Goal: Communication & Community: Answer question/provide support

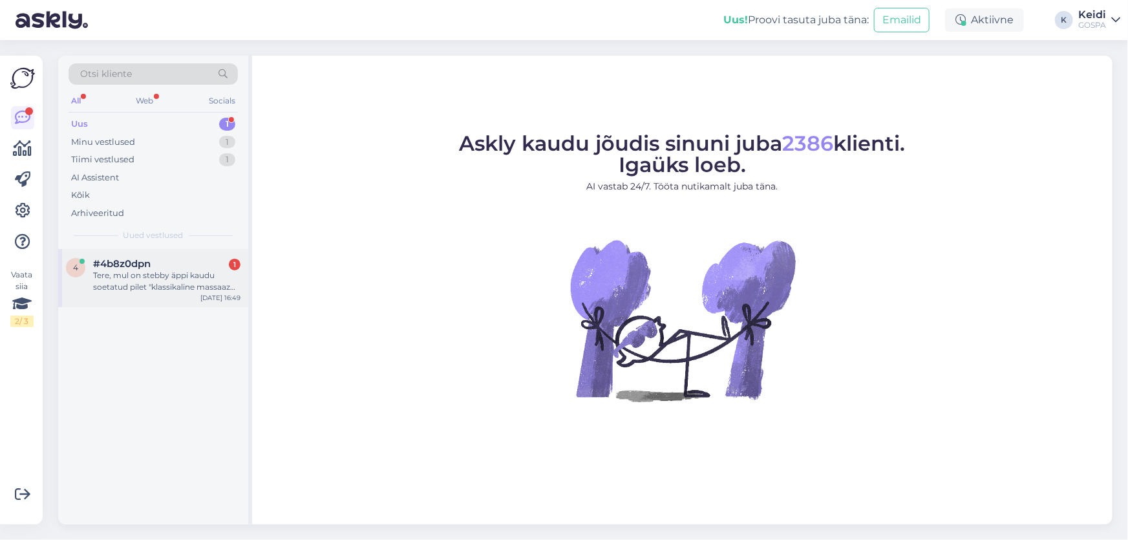
click at [162, 281] on div "Tere, mul on stebby äppi kaudu soetatud pilet "klassikaline massaaz 60min", kas…" at bounding box center [166, 281] width 147 height 23
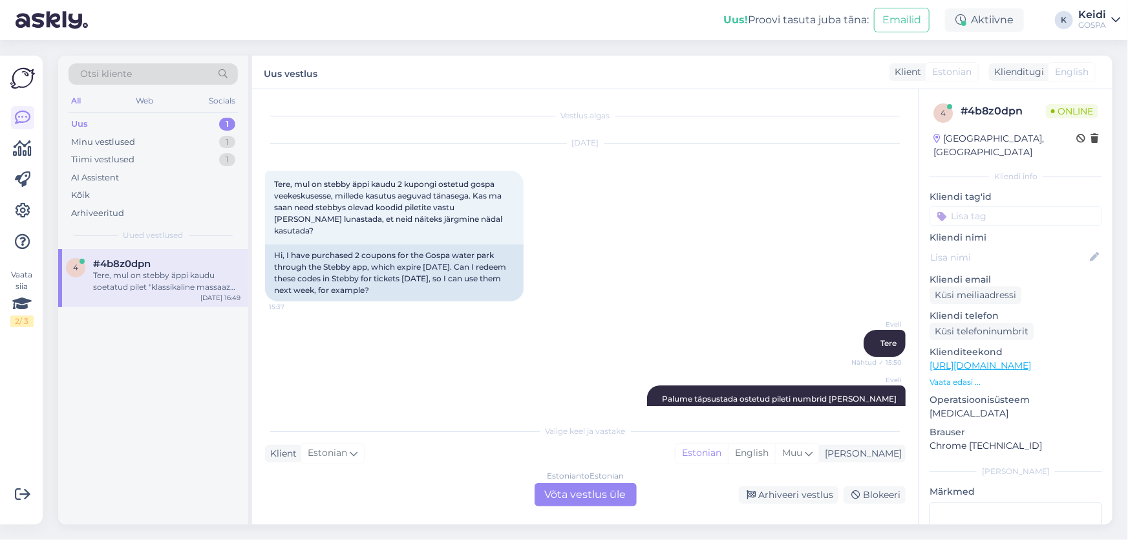
scroll to position [1519, 0]
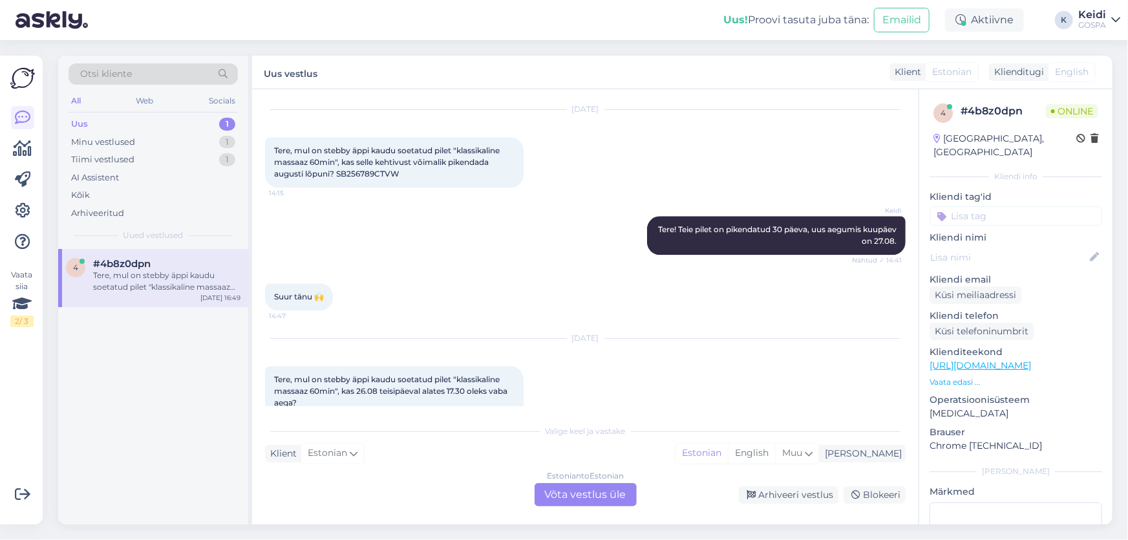
click at [598, 496] on div "Estonian to Estonian Võta vestlus üle" at bounding box center [586, 494] width 102 height 23
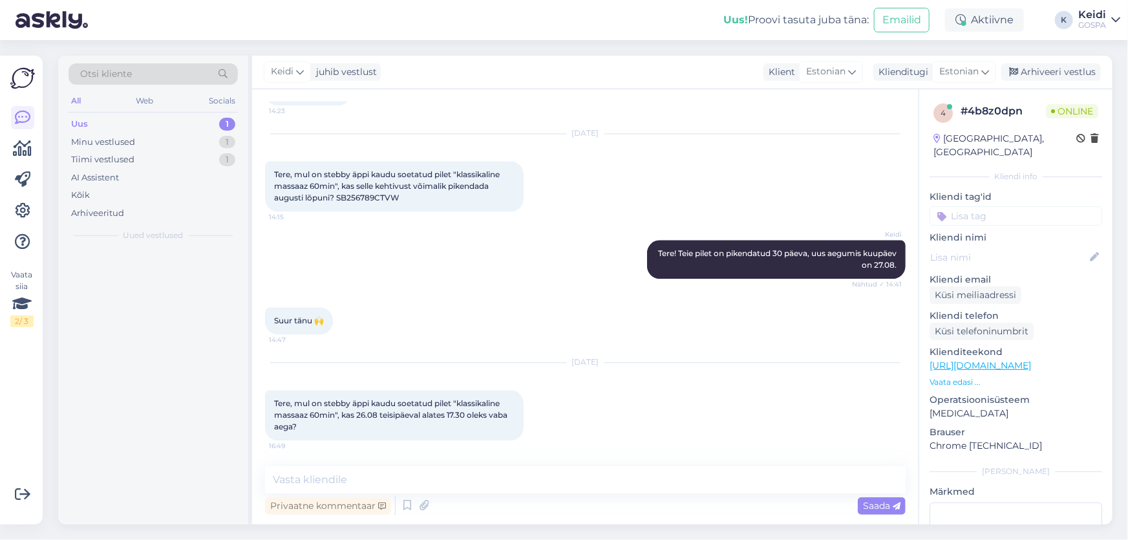
scroll to position [1471, 0]
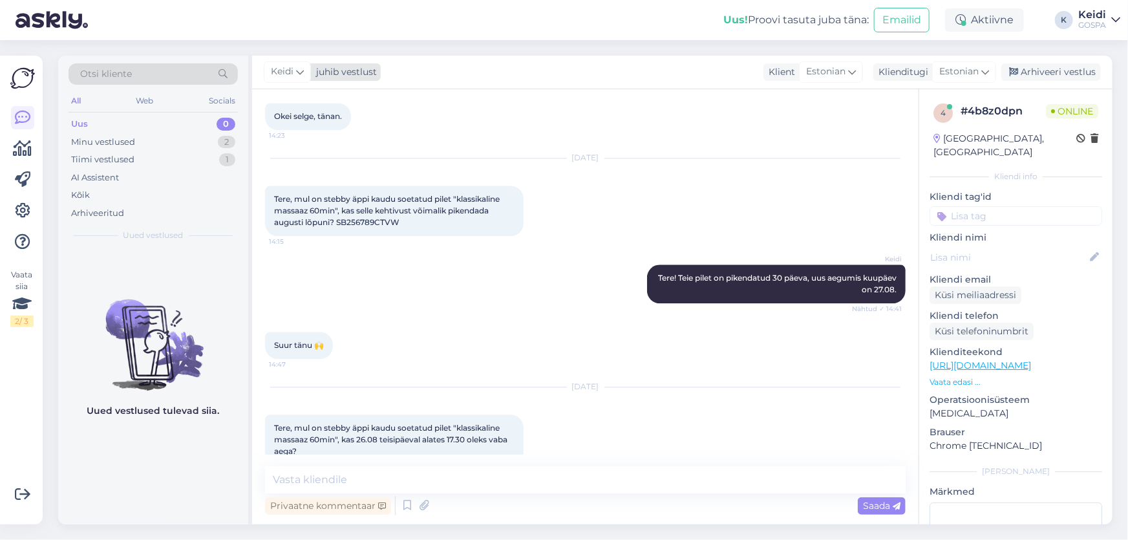
click at [301, 73] on icon at bounding box center [300, 72] width 8 height 14
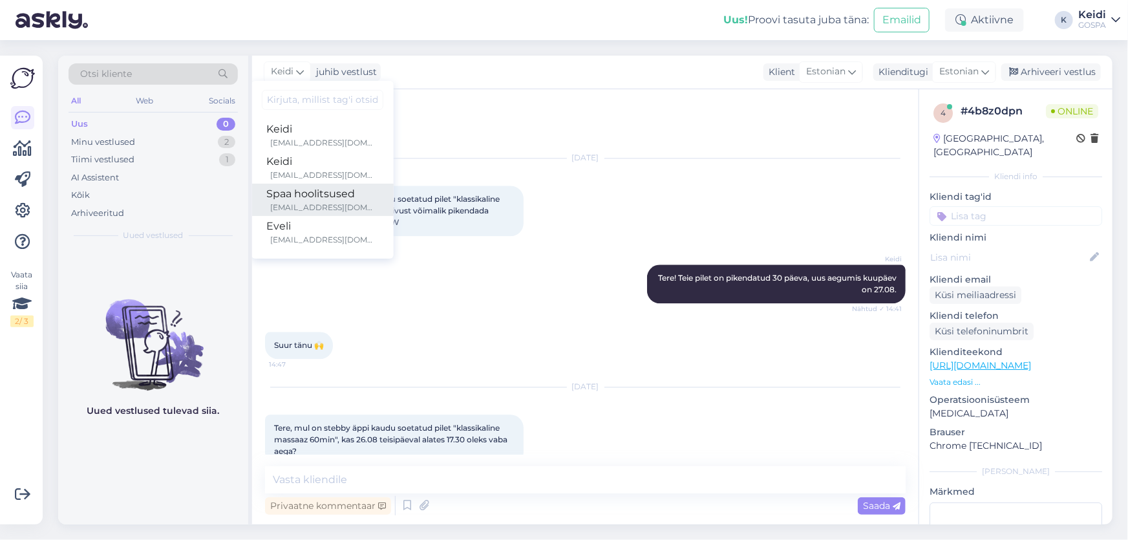
click at [291, 195] on div "Spaa hoolitsused" at bounding box center [322, 194] width 111 height 16
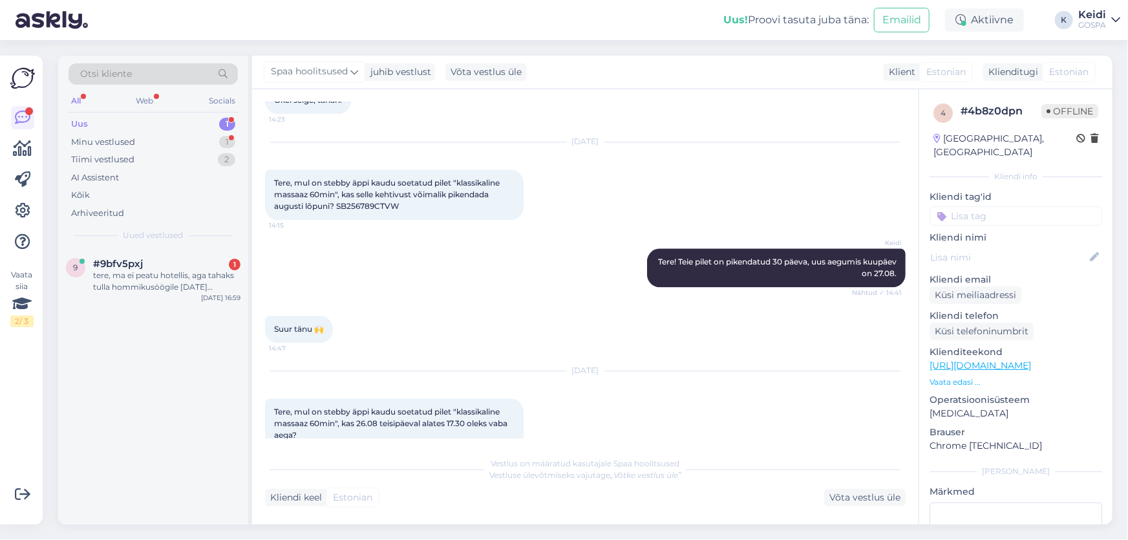
scroll to position [1721, 0]
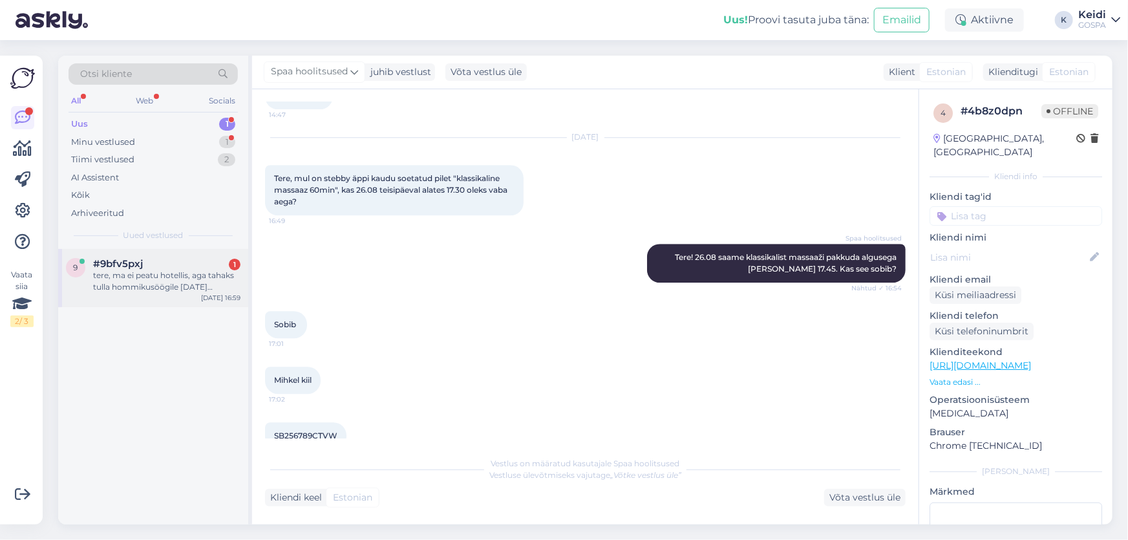
click at [184, 278] on div "tere, ma ei peatu hotellis, aga tahaks tulla hommikusöögile [DATE][PERSON_NAME]…" at bounding box center [166, 281] width 147 height 23
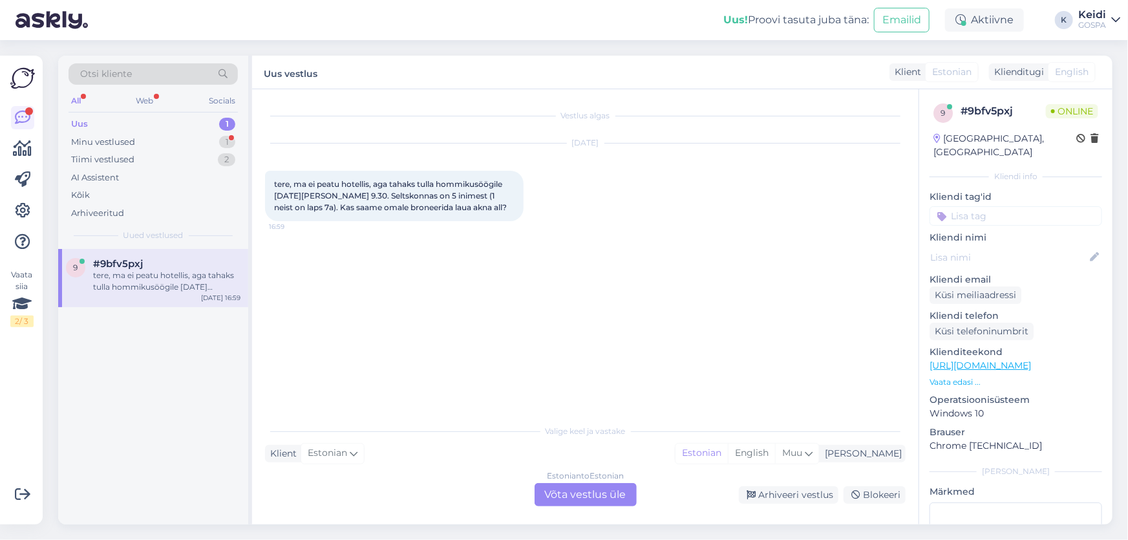
scroll to position [0, 0]
click at [572, 495] on div "Estonian to Estonian Võta vestlus üle" at bounding box center [586, 494] width 102 height 23
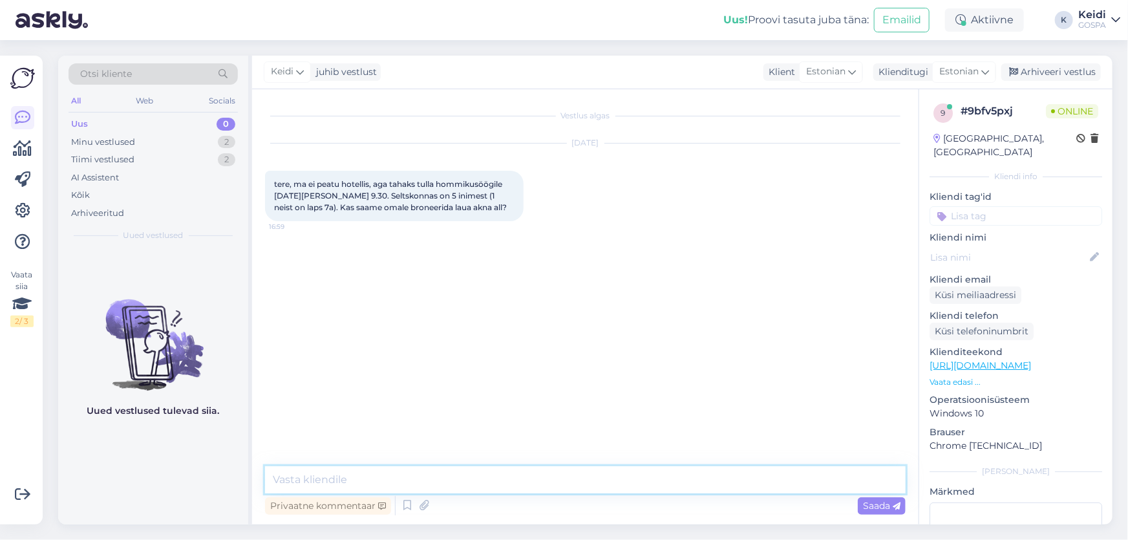
drag, startPoint x: 443, startPoint y: 483, endPoint x: 435, endPoint y: 480, distance: 8.4
click at [442, 483] on textarea at bounding box center [585, 479] width 641 height 27
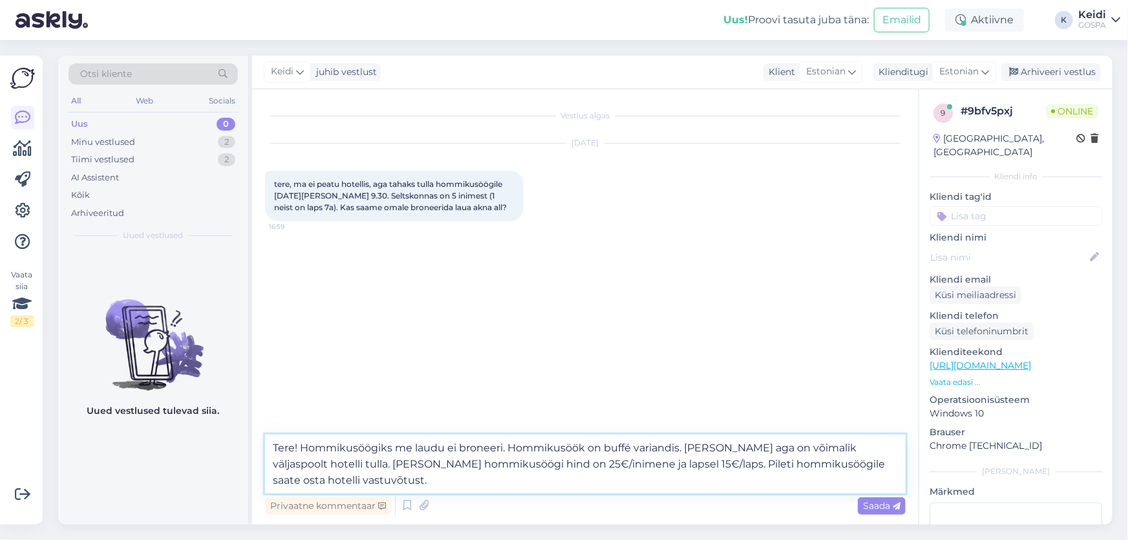
click at [685, 466] on textarea "Tere! Hommikusöögiks me laudu ei broneeri. Hommikusöök on buffé variandis. [PER…" at bounding box center [585, 464] width 641 height 59
click at [776, 466] on textarea "Tere! Hommikusöögiks me laudu ei broneeri. Hommikusöök on buffé variandis. [PER…" at bounding box center [585, 464] width 641 height 59
click at [771, 466] on textarea "Tere! Hommikusöögiks me laudu ei broneeri. Hommikusöök on buffé variandis. [PER…" at bounding box center [585, 464] width 641 height 59
click at [736, 465] on textarea "Tere! Hommikusöögiks me laudu ei broneeri. Hommikusöök on buffé variandis. [PER…" at bounding box center [585, 464] width 641 height 59
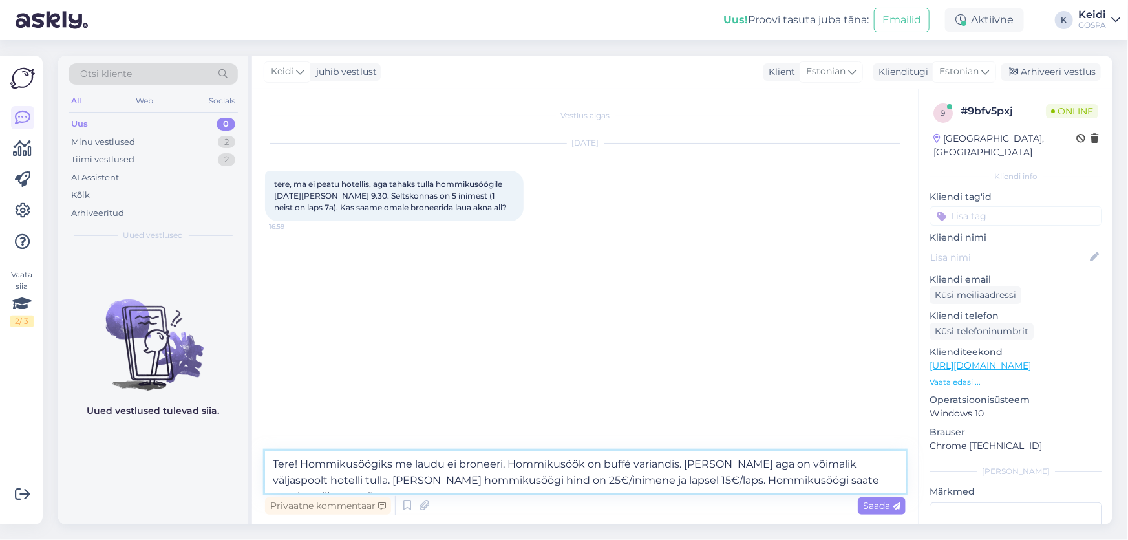
click at [894, 477] on textarea "Tere! Hommikusöögiks me laudu ei broneeri. Hommikusöök on buffé variandis. [PER…" at bounding box center [585, 472] width 641 height 43
type textarea "Tere! Hommikusöögiks me laudu ei broneeri. Hommikusöök on buffé variandis. [PER…"
click at [889, 506] on span "Saada" at bounding box center [882, 506] width 38 height 12
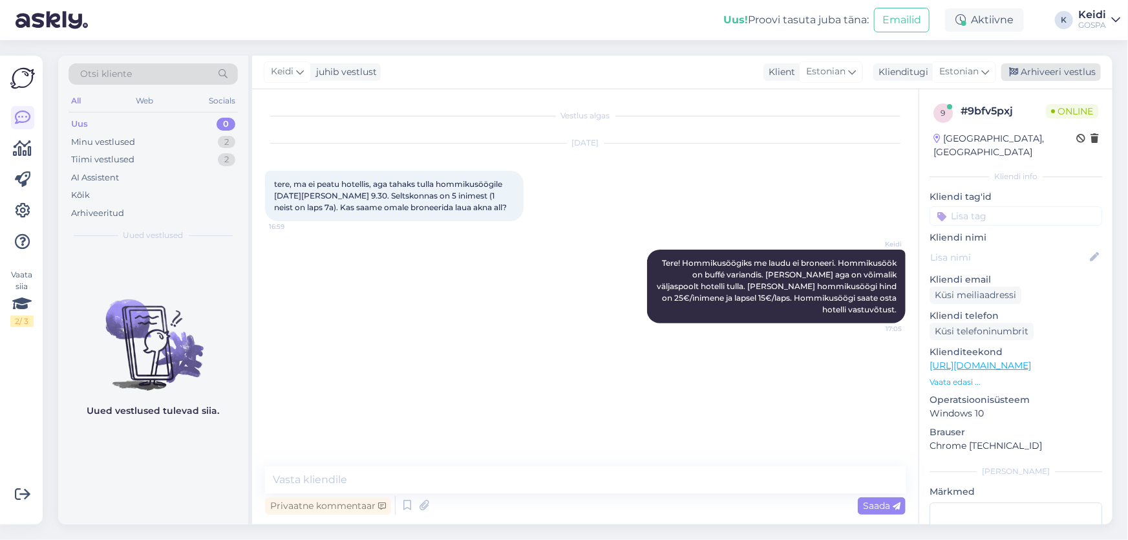
click at [1074, 69] on div "Arhiveeri vestlus" at bounding box center [1052, 71] width 100 height 17
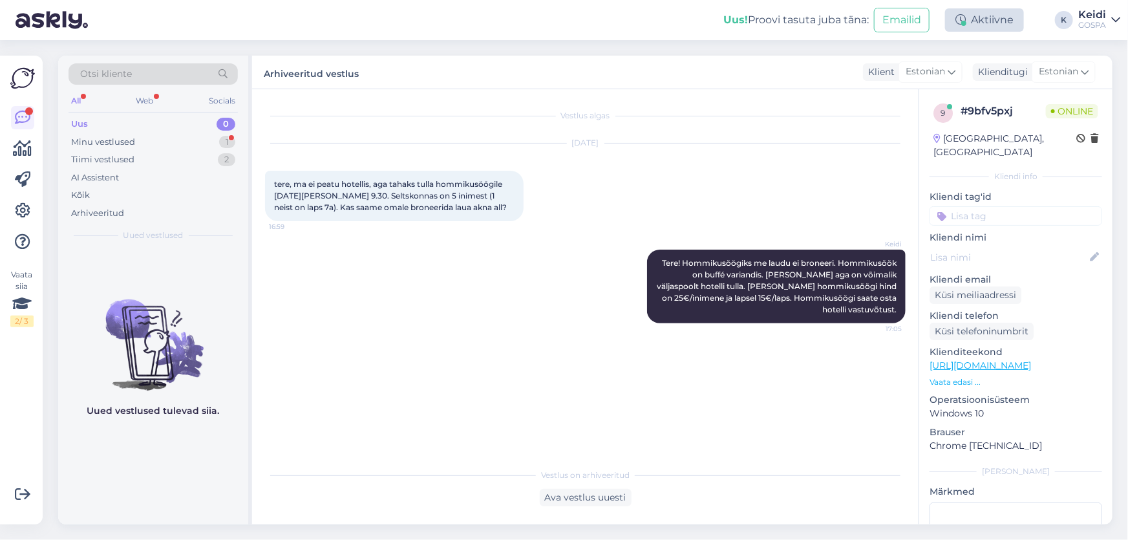
click at [987, 16] on div "Aktiivne" at bounding box center [984, 19] width 79 height 23
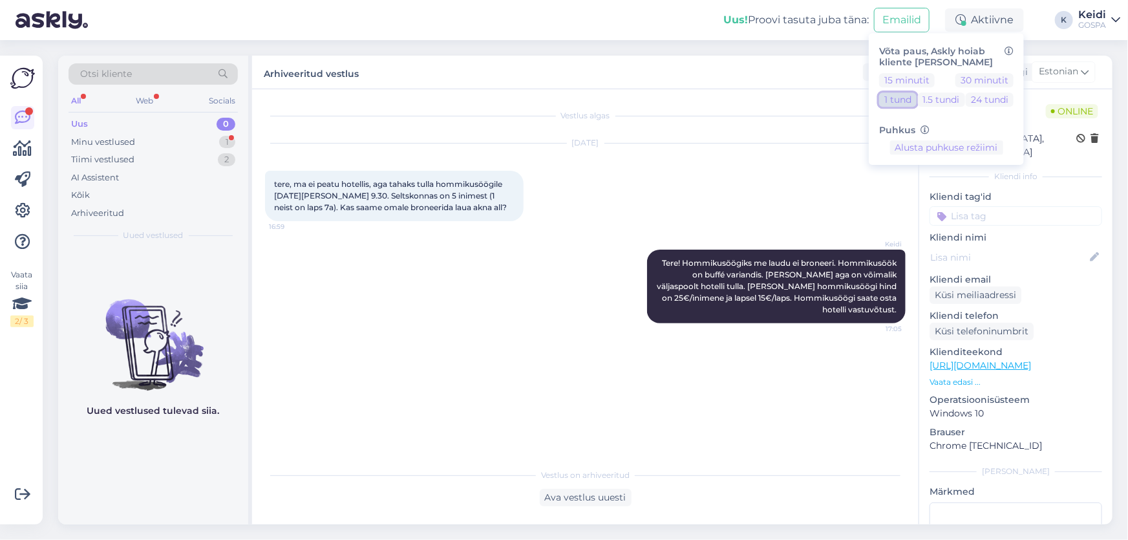
click at [899, 97] on button "1 tund" at bounding box center [898, 99] width 38 height 14
click at [890, 98] on button "1 tund" at bounding box center [898, 99] width 38 height 14
